Goal: Check status: Check status

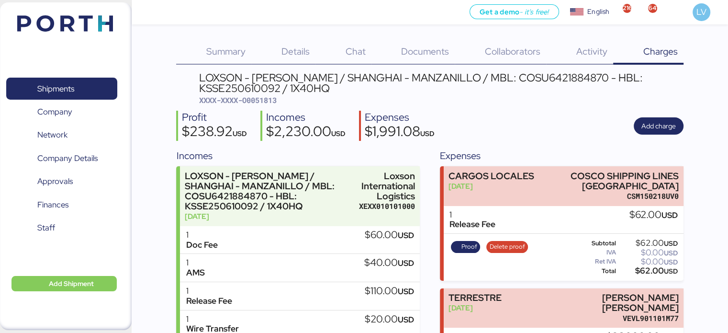
click at [92, 23] on img at bounding box center [65, 23] width 96 height 16
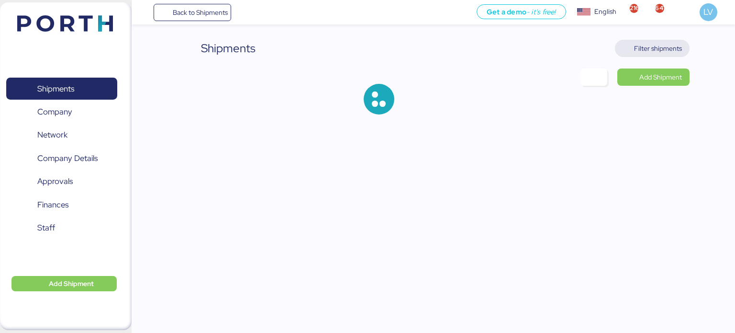
click at [653, 54] on span "Filter shipments" at bounding box center [658, 48] width 48 height 11
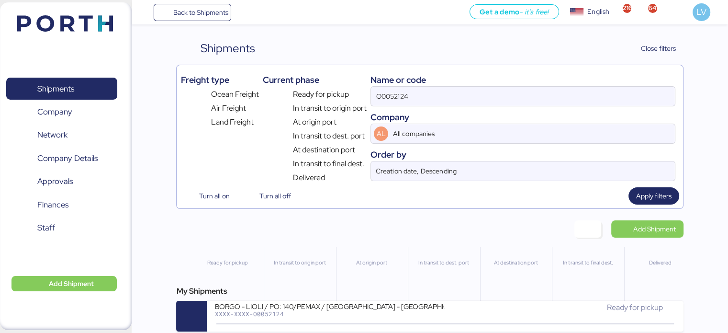
click at [527, 106] on div "Name or code O0052124 Company AL All companies Order by Creation date, Descendi…" at bounding box center [522, 126] width 304 height 114
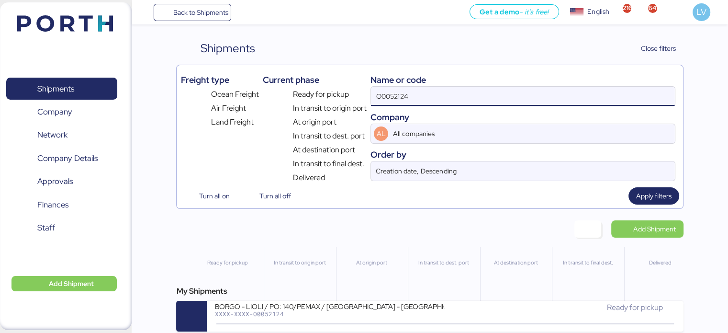
click at [528, 95] on input "O0052124" at bounding box center [522, 96] width 303 height 19
paste input "QGD2024411"
type input "QGD2024411"
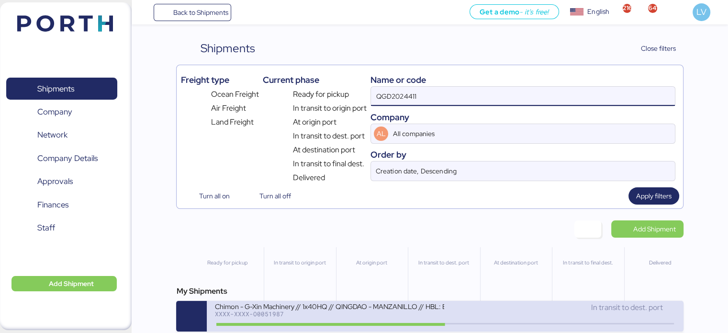
click at [269, 316] on div "XXXX-XXXX-O0051987" at bounding box center [329, 313] width 230 height 7
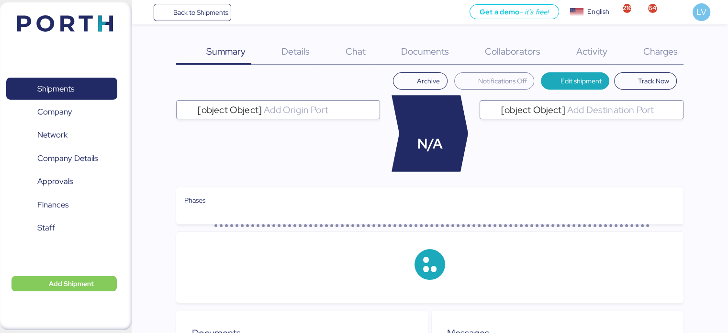
click at [672, 44] on div "Charges 0" at bounding box center [648, 52] width 70 height 25
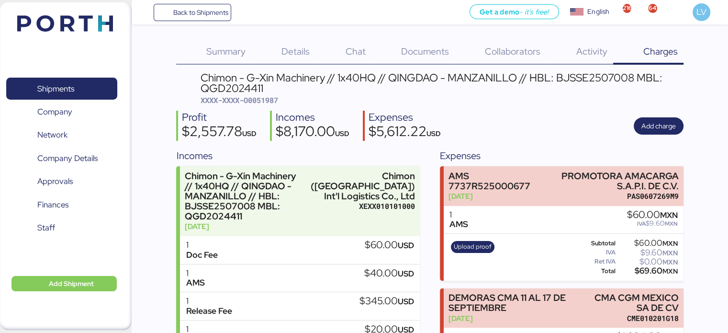
click at [215, 86] on div "Chimon - G-Xin Machinery // 1x40HQ // QINGDAO - MANZANILLO // HBL: BJSSE2507008…" at bounding box center [442, 83] width 483 height 22
copy div "QGD2024411"
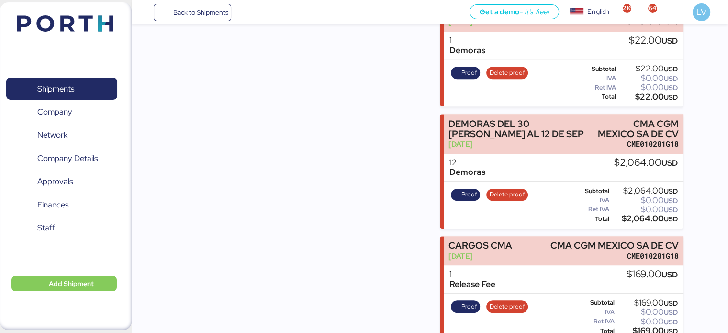
scroll to position [672, 0]
click at [456, 191] on span "Proof" at bounding box center [465, 194] width 23 height 11
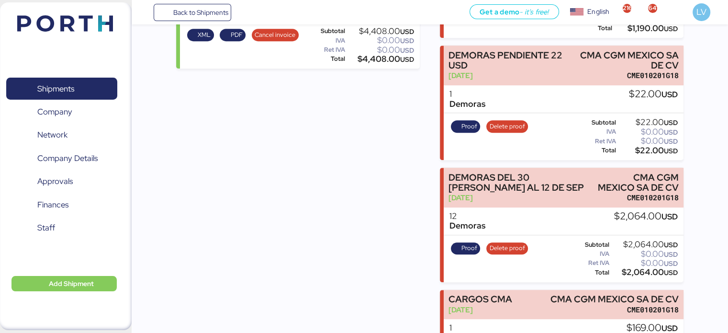
scroll to position [618, 0]
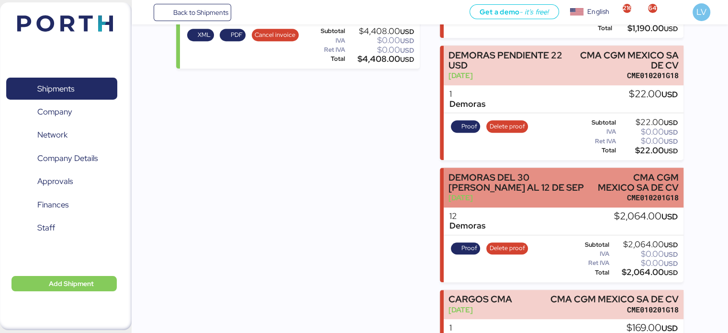
click at [469, 189] on div "DEMORAS DEL 30 [PERSON_NAME] AL 12 DE SEP" at bounding box center [519, 182] width 142 height 20
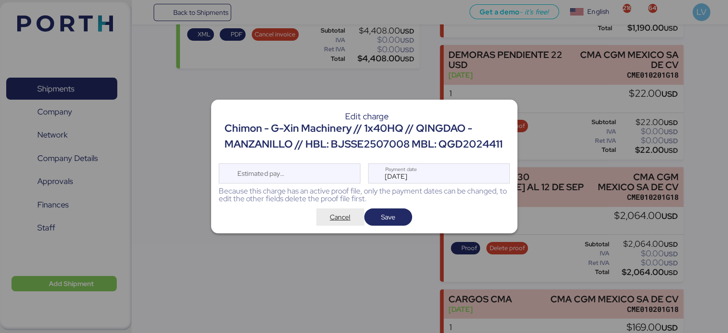
click at [352, 218] on span "Cancel" at bounding box center [340, 216] width 33 height 13
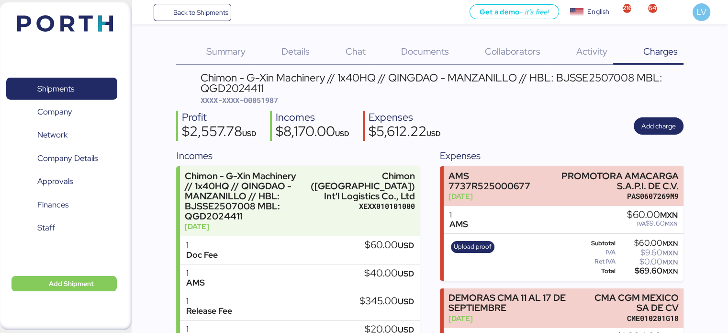
scroll to position [618, 0]
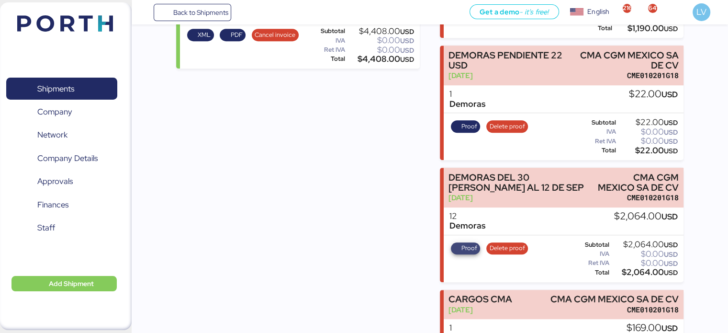
click at [461, 246] on span "Proof" at bounding box center [469, 248] width 16 height 11
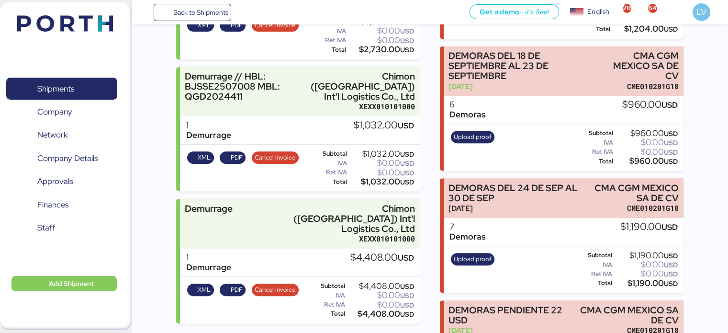
scroll to position [364, 0]
